Goal: Task Accomplishment & Management: Complete application form

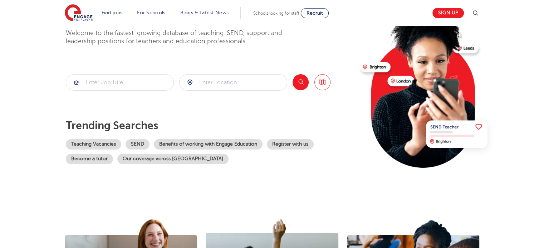
scroll to position [63, 0]
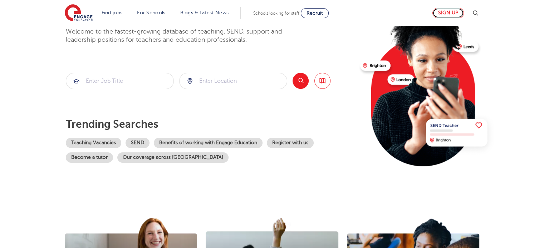
click at [446, 14] on link "Sign up" at bounding box center [447, 13] width 31 height 10
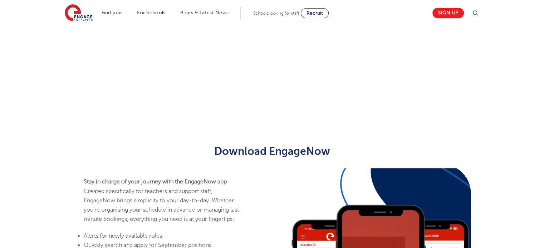
scroll to position [546, 0]
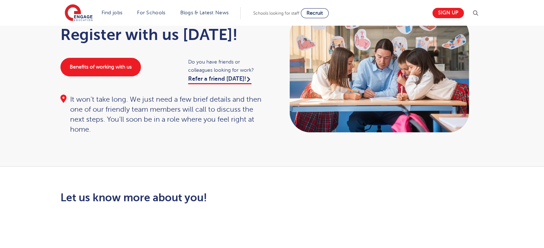
scroll to position [0, 0]
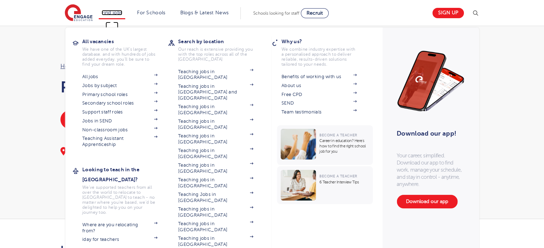
click at [109, 11] on link "Find jobs" at bounding box center [111, 12] width 21 height 5
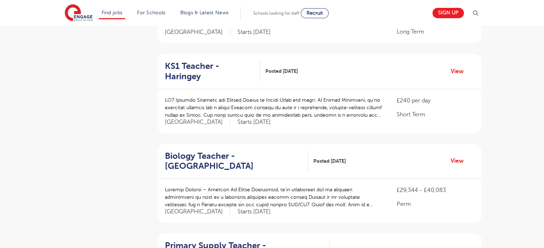
scroll to position [386, 0]
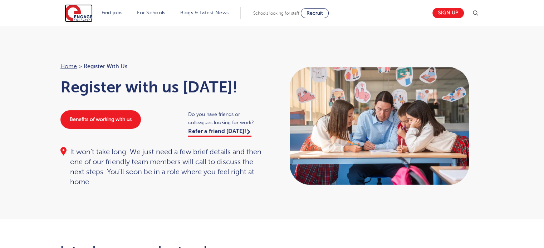
click at [83, 16] on img at bounding box center [79, 13] width 28 height 18
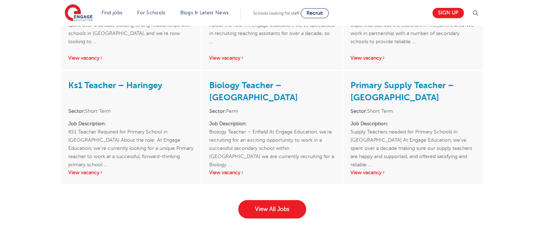
scroll to position [1089, 0]
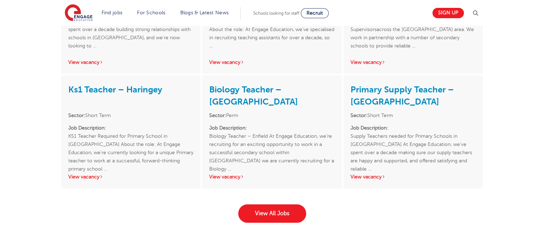
click at [284, 111] on li "Sector: Perm" at bounding box center [271, 115] width 125 height 8
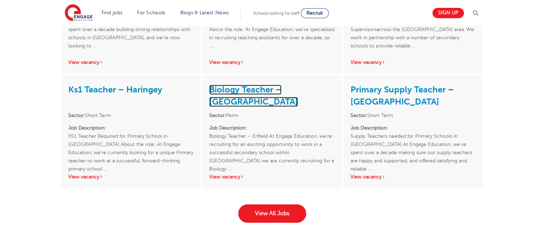
click at [264, 85] on link "Biology Teacher – Enfield" at bounding box center [253, 96] width 89 height 22
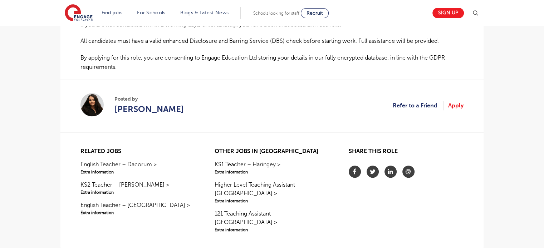
scroll to position [495, 0]
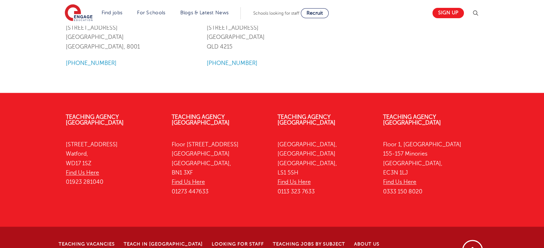
scroll to position [961, 0]
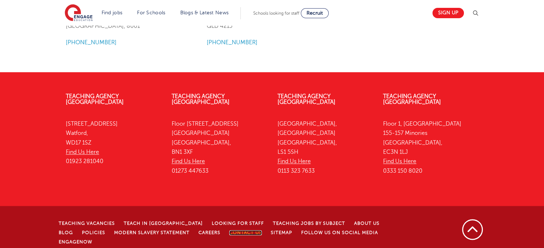
click at [229, 230] on link "Contact Us" at bounding box center [245, 232] width 33 height 5
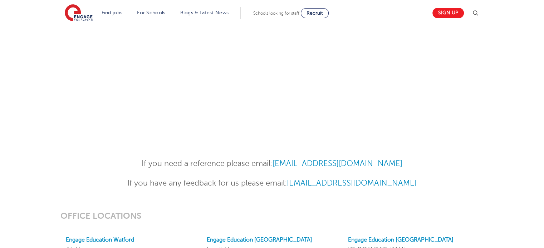
scroll to position [445, 0]
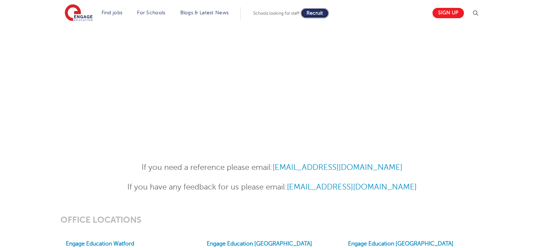
click at [322, 10] on span "Recruit" at bounding box center [314, 12] width 16 height 5
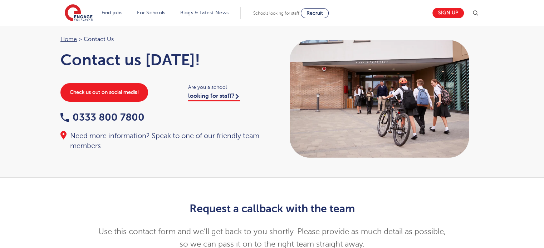
scroll to position [0, 0]
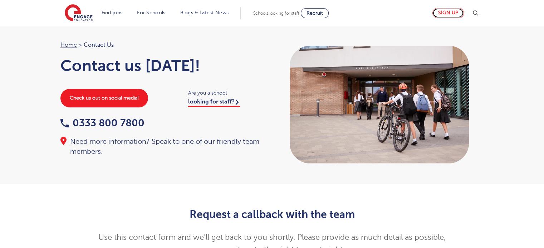
click at [445, 13] on link "Sign up" at bounding box center [447, 13] width 31 height 10
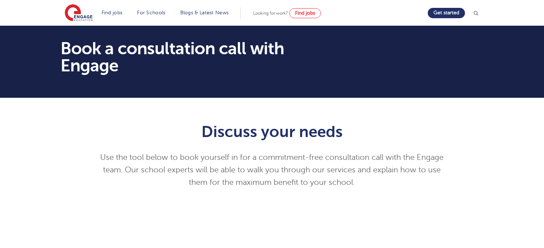
scroll to position [397, 0]
